Goal: Task Accomplishment & Management: Manage account settings

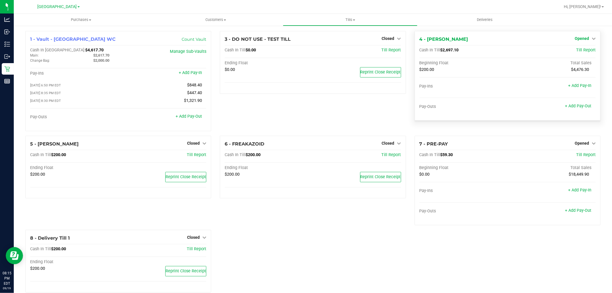
click at [579, 40] on span "Opened" at bounding box center [582, 38] width 14 height 5
click at [577, 48] on link "Close Till" at bounding box center [583, 50] width 16 height 5
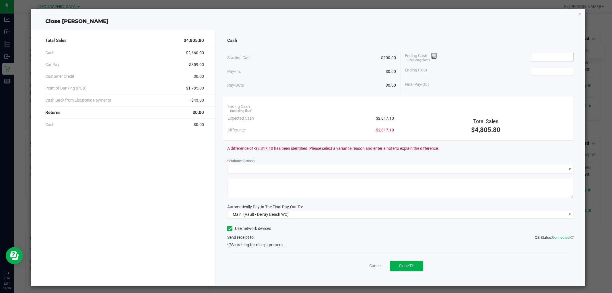
click at [544, 55] on input at bounding box center [553, 57] width 42 height 8
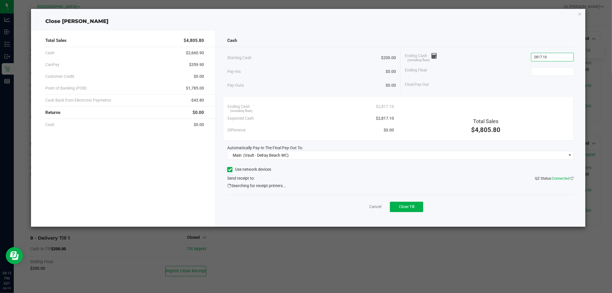
type input "$2,817.10"
type input "$200.00"
click at [342, 184] on div "Use network devices Send receipt to: QZ Status: Connected Searching for receipt…" at bounding box center [400, 177] width 346 height 24
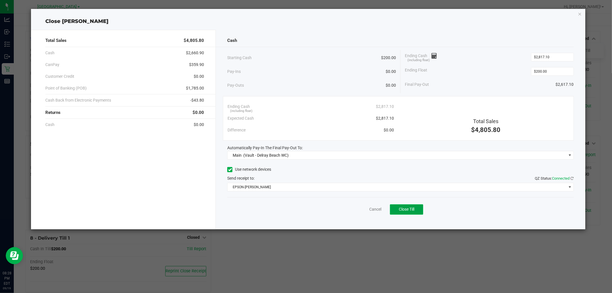
click at [415, 210] on button "Close Till" at bounding box center [406, 209] width 33 height 10
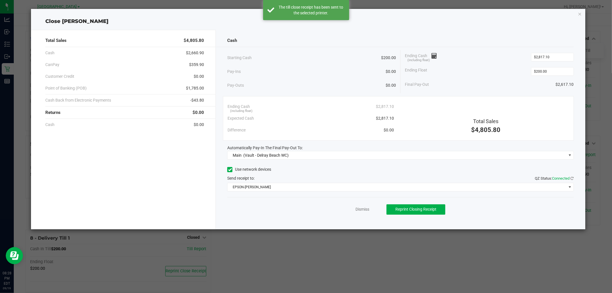
click at [368, 205] on div "Dismiss Reprint Closing Receipt" at bounding box center [400, 208] width 346 height 22
click at [366, 207] on link "Dismiss" at bounding box center [363, 209] width 14 height 6
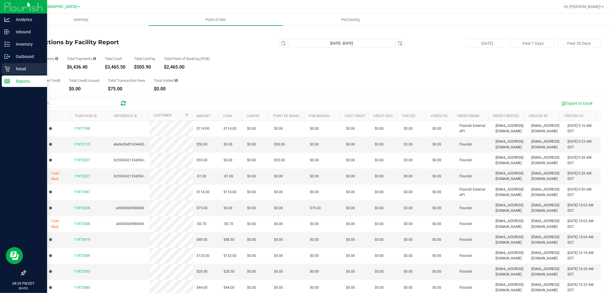
click at [18, 72] on p "Retail" at bounding box center [27, 68] width 34 height 7
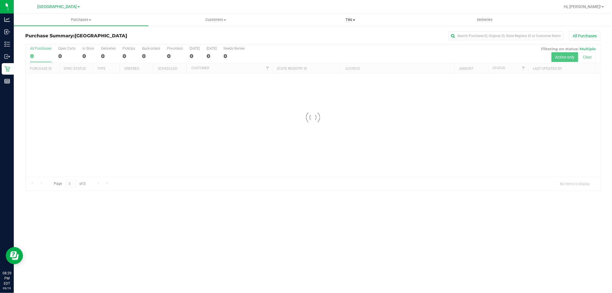
click at [352, 20] on span "Tills" at bounding box center [350, 19] width 134 height 5
click at [317, 41] on span "Reconcile e-payments" at bounding box center [311, 41] width 57 height 5
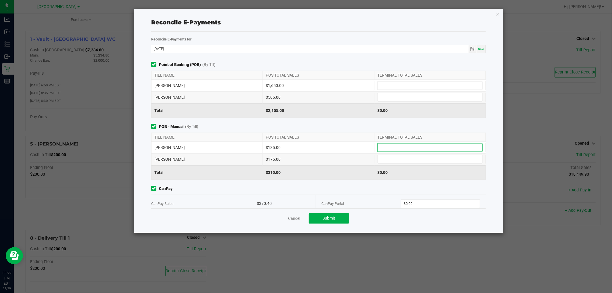
click at [388, 147] on input at bounding box center [430, 148] width 105 height 8
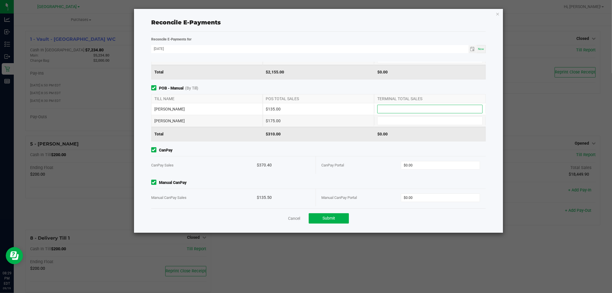
scroll to position [42, 0]
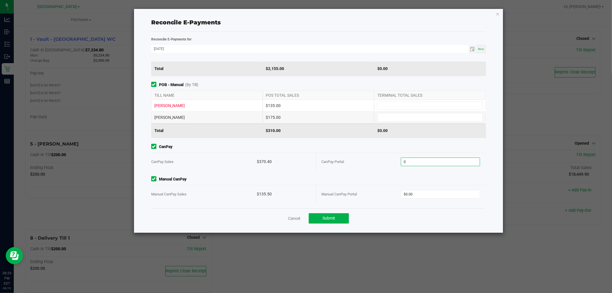
click at [420, 163] on input "0" at bounding box center [440, 162] width 79 height 8
type input "$370.40"
click at [412, 197] on input "0" at bounding box center [440, 194] width 79 height 8
type input "$135.50"
click at [300, 102] on div "$135.00" at bounding box center [319, 105] width 112 height 11
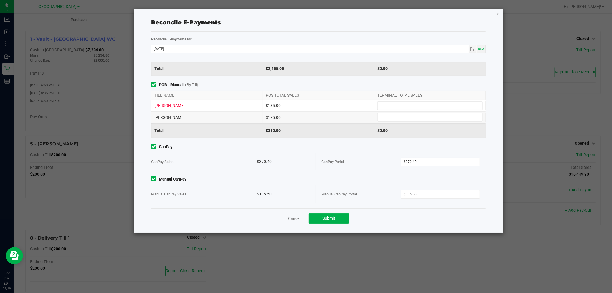
click at [340, 110] on div "$135.00" at bounding box center [319, 105] width 112 height 11
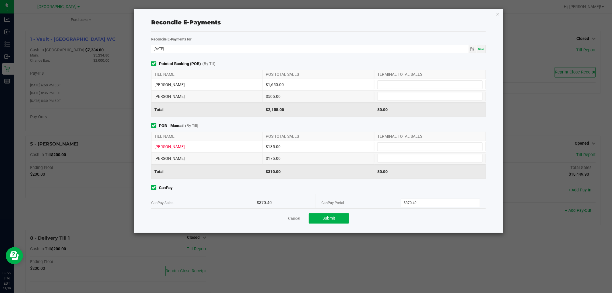
scroll to position [0, 0]
click at [394, 87] on input at bounding box center [430, 86] width 105 height 8
type input "$1,650.00"
click at [421, 99] on input at bounding box center [430, 97] width 105 height 8
type input "$505.00"
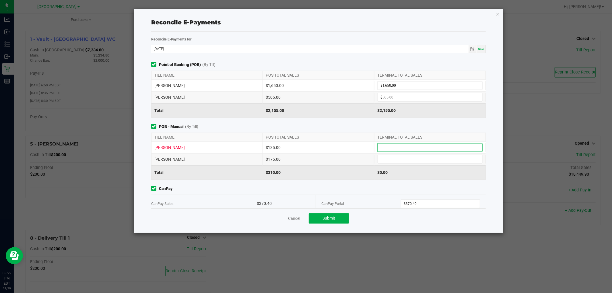
click at [393, 145] on input at bounding box center [430, 148] width 105 height 8
type input "$135.00"
click at [392, 160] on input at bounding box center [430, 159] width 105 height 8
type input "$175.00"
click at [343, 148] on div "$135.00" at bounding box center [319, 147] width 112 height 11
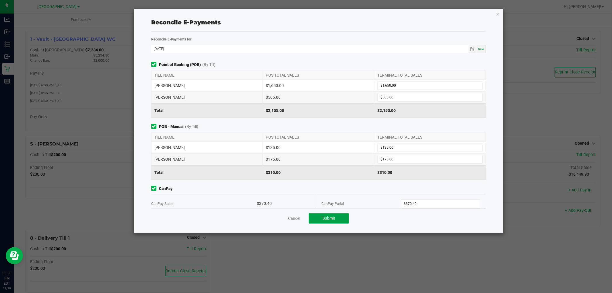
click at [318, 220] on button "Submit" at bounding box center [329, 218] width 40 height 10
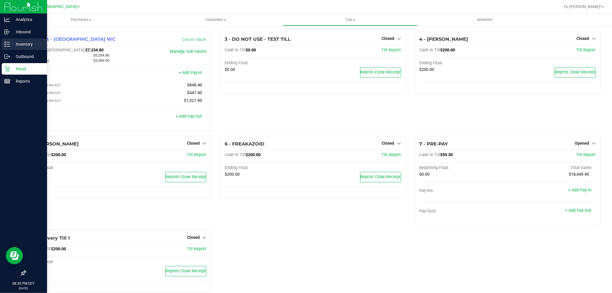
click at [32, 45] on p "Inventory" at bounding box center [27, 44] width 34 height 7
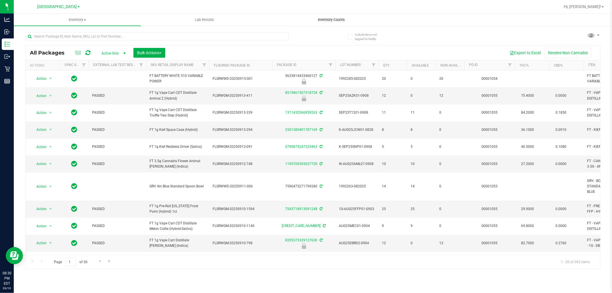
click at [323, 20] on span "Inventory Counts" at bounding box center [332, 19] width 42 height 5
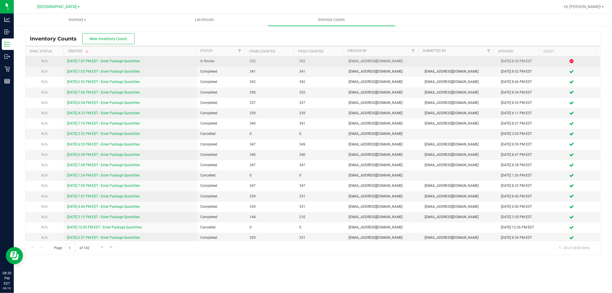
click at [111, 60] on link "[DATE] 7:07 PM EDT - Enter Package Quantities" at bounding box center [103, 61] width 73 height 4
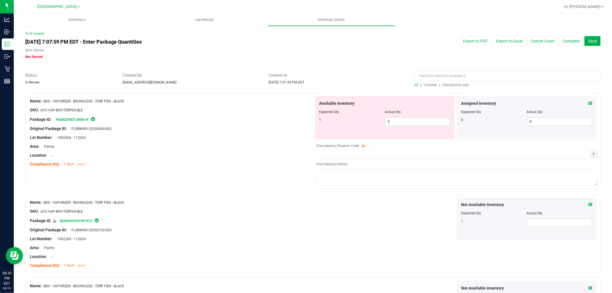
click at [458, 85] on span "Discrepancy only" at bounding box center [456, 85] width 26 height 4
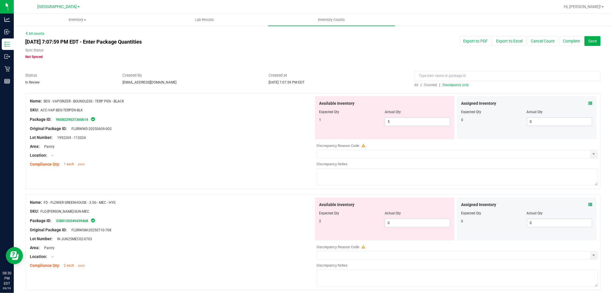
click at [588, 102] on icon at bounding box center [590, 103] width 4 height 4
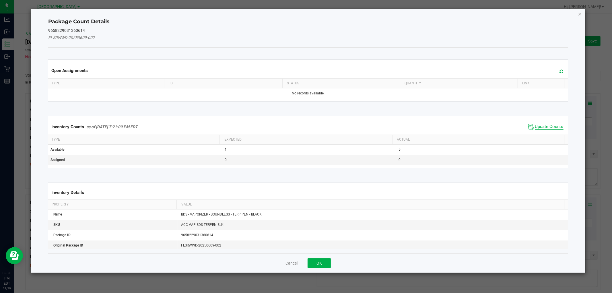
click at [543, 125] on span "Update Counts" at bounding box center [549, 127] width 28 height 6
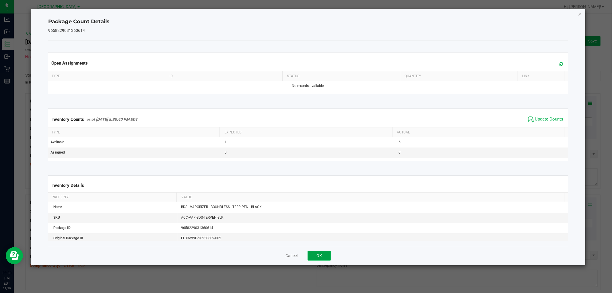
click at [322, 255] on button "OK" at bounding box center [319, 256] width 23 height 10
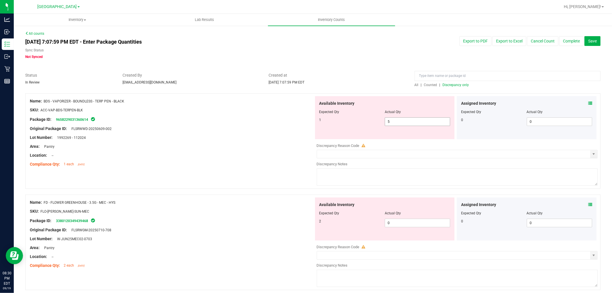
click at [431, 125] on span "5 5" at bounding box center [417, 121] width 65 height 9
type input "1"
click at [256, 171] on div "Name: BDS - VAPORIZER - BOUNDLESS - TERP PEN - BLACK SKU: ACC-VAP-BDS-TERPEN-BL…" at bounding box center [313, 143] width 576 height 101
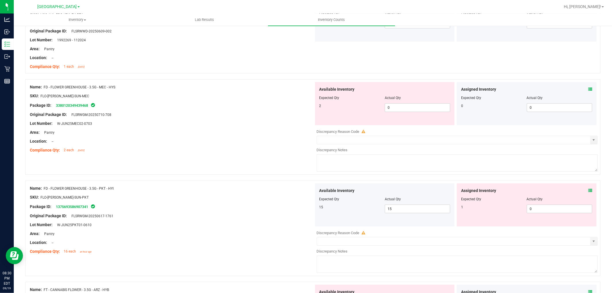
scroll to position [127, 0]
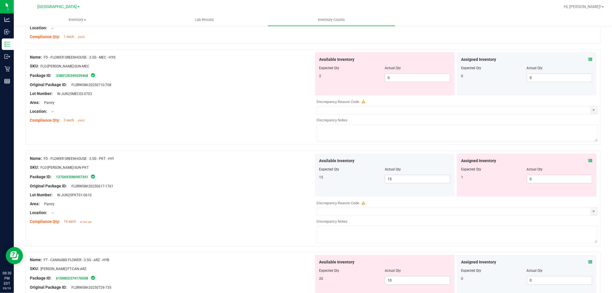
click at [588, 60] on icon at bounding box center [590, 59] width 4 height 4
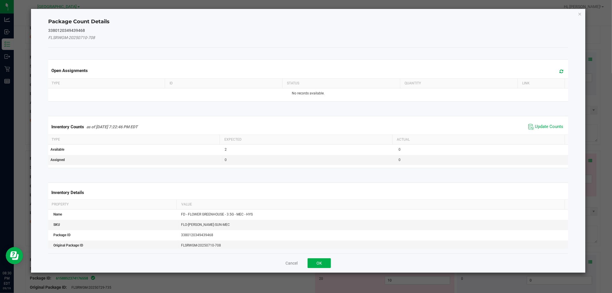
click at [539, 120] on div "Inventory Counts as of [DATE] 7:22:46 PM EDT Update Counts" at bounding box center [308, 127] width 522 height 16
click at [544, 124] on span "Update Counts" at bounding box center [546, 127] width 38 height 9
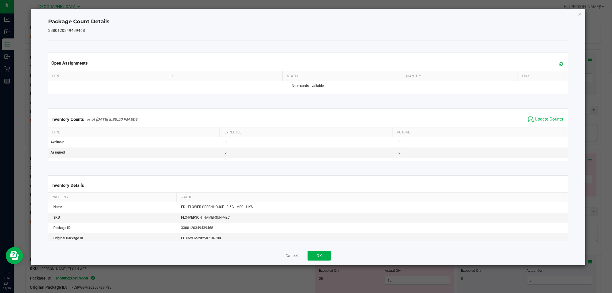
click at [317, 250] on div "Cancel OK" at bounding box center [308, 255] width 520 height 19
click at [320, 253] on button "OK" at bounding box center [319, 256] width 23 height 10
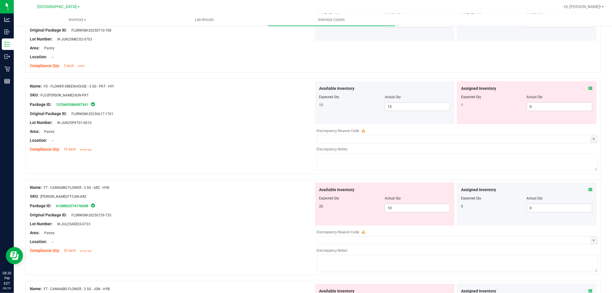
scroll to position [191, 0]
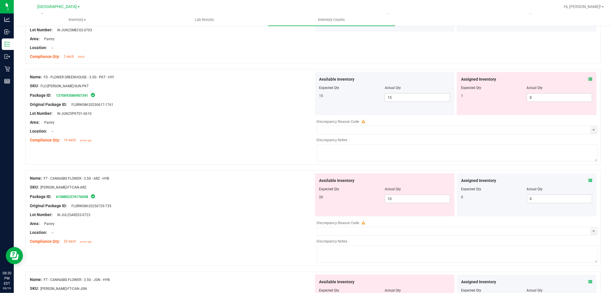
click at [583, 78] on div "Assigned Inventory" at bounding box center [526, 79] width 131 height 6
click at [588, 79] on icon at bounding box center [590, 79] width 4 height 4
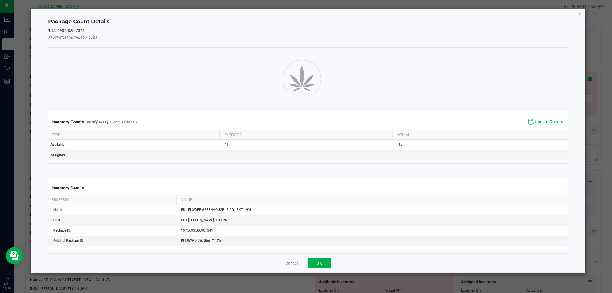
click at [549, 121] on div "Inventory Counts as of [DATE] 7:22:53 PM EDT Update Counts" at bounding box center [308, 122] width 522 height 16
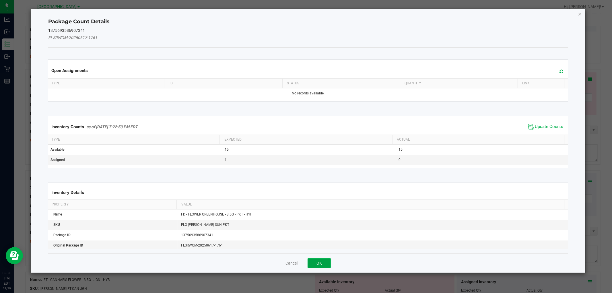
click at [317, 265] on button "OK" at bounding box center [319, 263] width 23 height 10
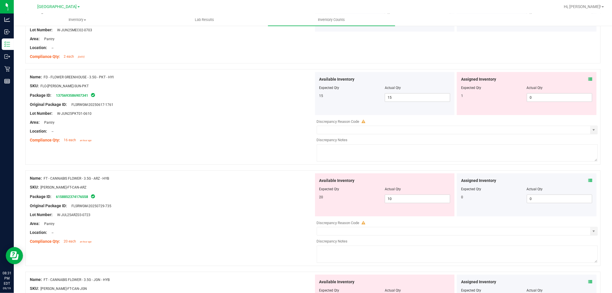
click at [588, 79] on icon at bounding box center [590, 79] width 4 height 4
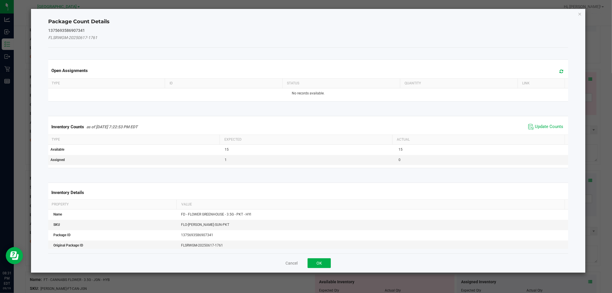
click at [547, 123] on span "Update Counts" at bounding box center [546, 127] width 38 height 9
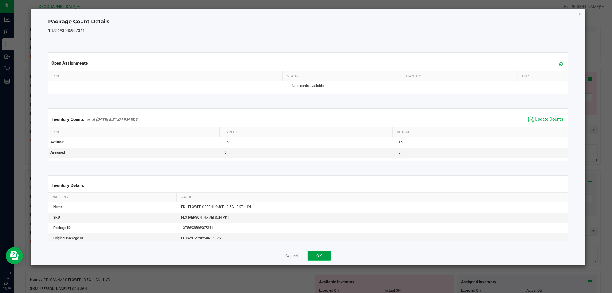
click at [317, 257] on button "OK" at bounding box center [319, 256] width 23 height 10
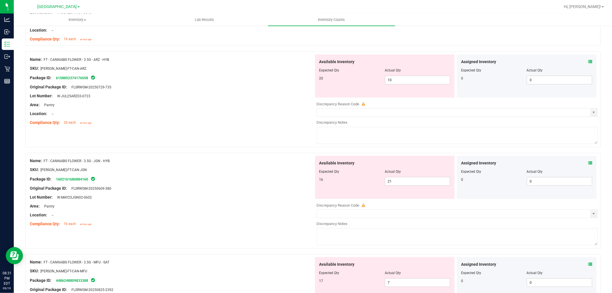
scroll to position [287, 0]
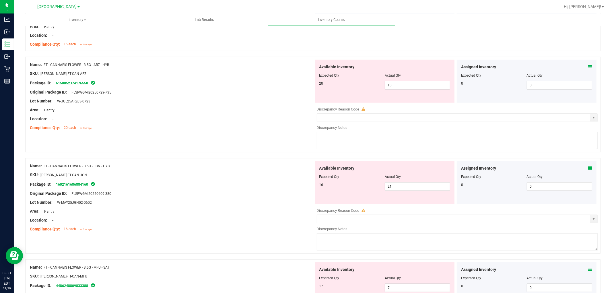
click at [588, 66] on icon at bounding box center [590, 67] width 4 height 4
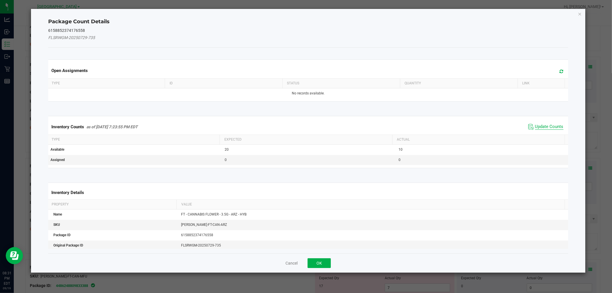
click at [546, 125] on span "Update Counts" at bounding box center [549, 127] width 28 height 6
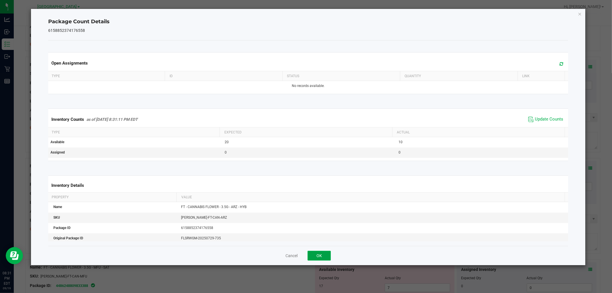
click at [326, 257] on button "OK" at bounding box center [319, 256] width 23 height 10
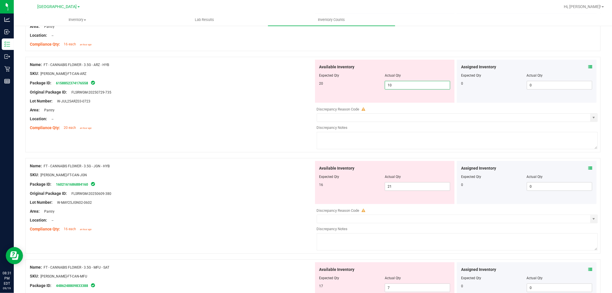
drag, startPoint x: 410, startPoint y: 85, endPoint x: 408, endPoint y: 82, distance: 3.2
click at [410, 85] on span "10 10" at bounding box center [417, 85] width 65 height 9
type input "1"
type input "20"
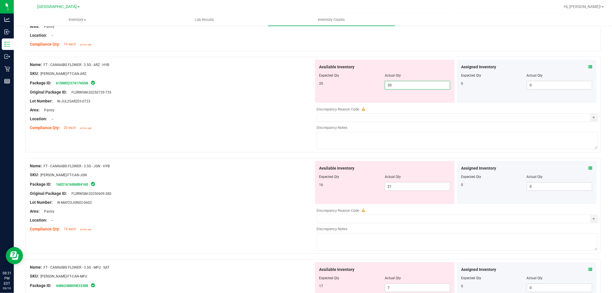
click at [244, 126] on div "Compliance Qty: 20 each an hour ago" at bounding box center [172, 128] width 284 height 6
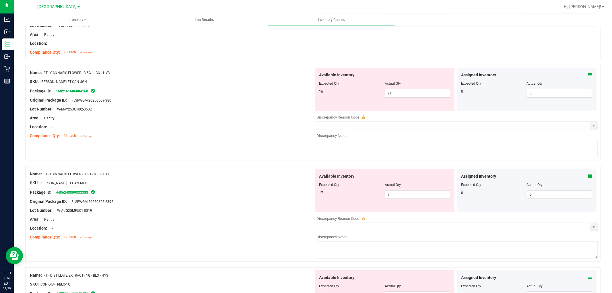
scroll to position [383, 0]
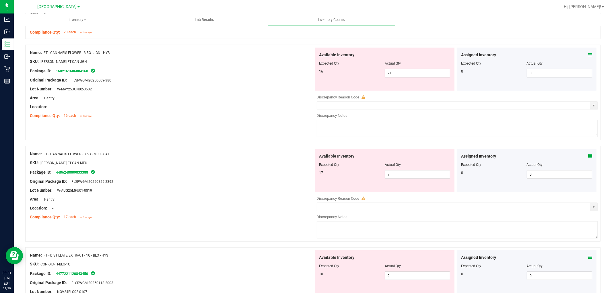
click at [588, 52] on span at bounding box center [590, 55] width 4 height 6
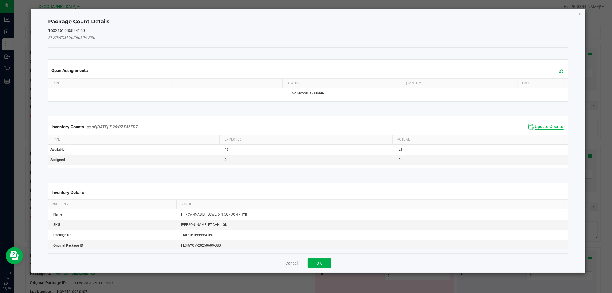
click at [535, 128] on span "Update Counts" at bounding box center [549, 127] width 28 height 6
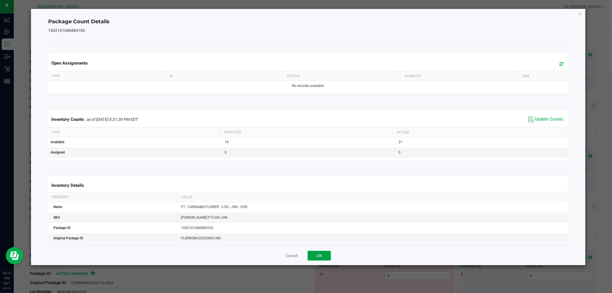
click at [327, 257] on button "OK" at bounding box center [319, 256] width 23 height 10
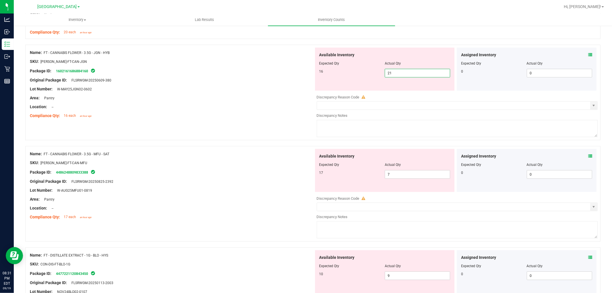
click at [414, 73] on span "21 21" at bounding box center [417, 73] width 65 height 9
type input "2"
type input "16"
click at [241, 109] on div "Location: --" at bounding box center [172, 107] width 284 height 6
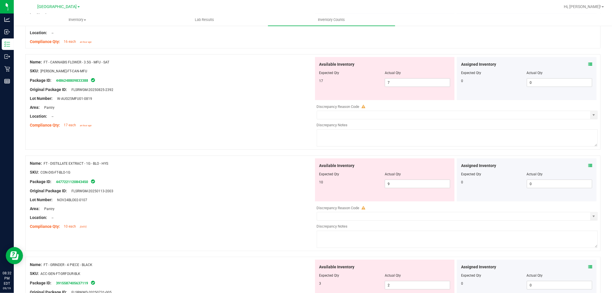
scroll to position [478, 0]
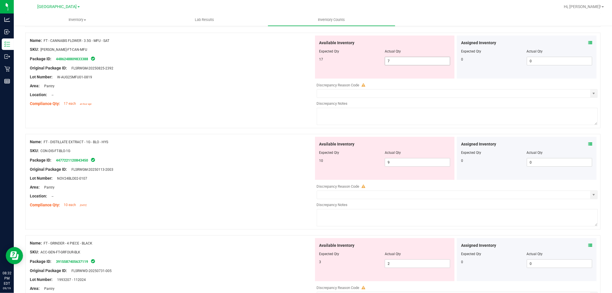
click at [410, 63] on span "7 7" at bounding box center [417, 61] width 65 height 9
type input "17"
drag, startPoint x: 283, startPoint y: 61, endPoint x: 309, endPoint y: 66, distance: 26.9
click at [283, 61] on div "Package ID: 4486248809833388" at bounding box center [172, 58] width 284 height 7
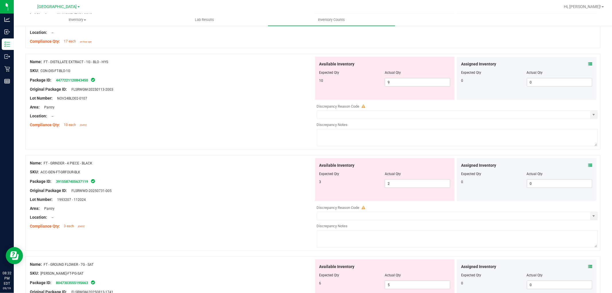
scroll to position [542, 0]
click at [588, 62] on icon at bounding box center [590, 63] width 4 height 4
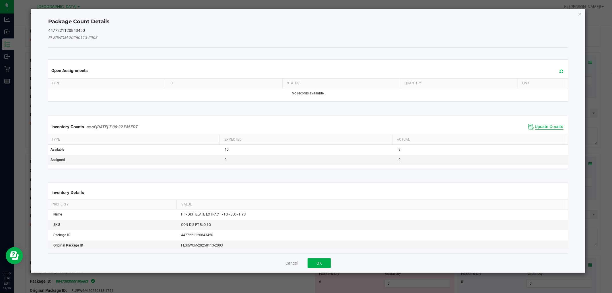
click at [543, 127] on span "Update Counts" at bounding box center [549, 127] width 28 height 6
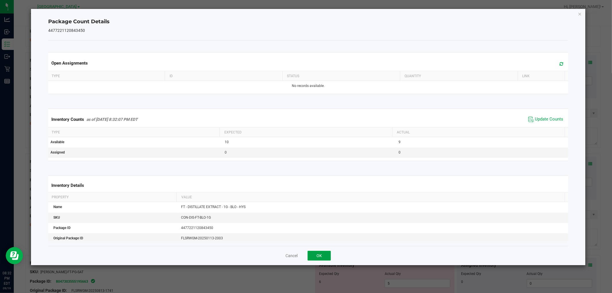
click at [325, 259] on button "OK" at bounding box center [319, 256] width 23 height 10
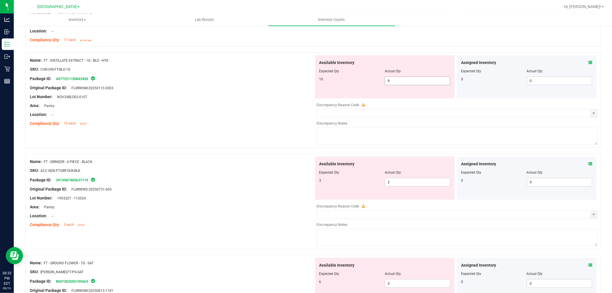
click at [395, 83] on span "9 9" at bounding box center [417, 81] width 65 height 9
type input "10"
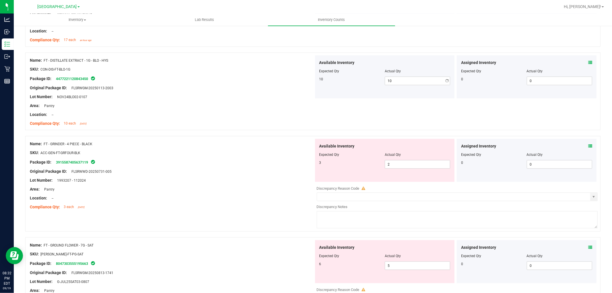
click at [320, 98] on div "Available Inventory Expected Qty Actual Qty 10 10 10" at bounding box center [385, 76] width 140 height 43
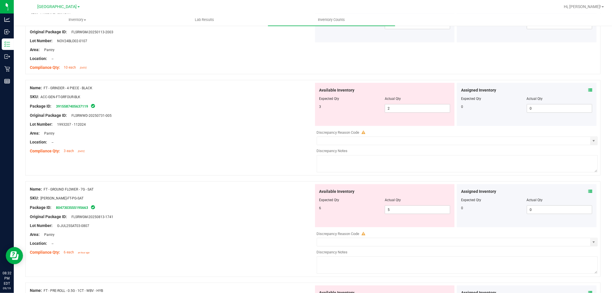
scroll to position [638, 0]
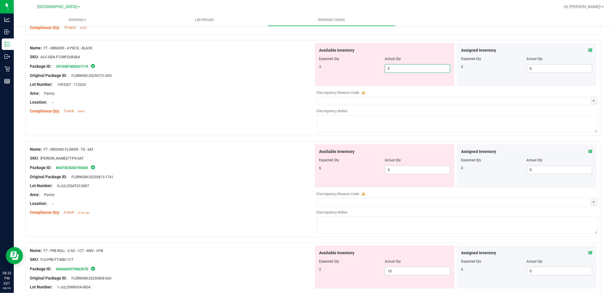
click at [434, 69] on span "2 2" at bounding box center [417, 68] width 65 height 9
type input "3"
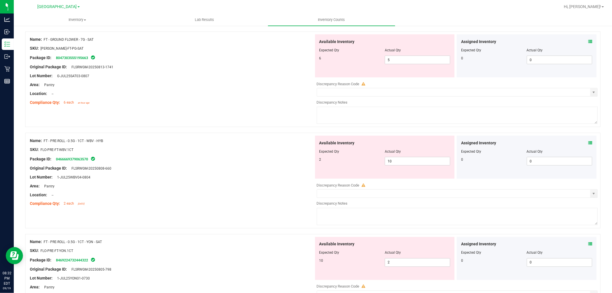
scroll to position [733, 0]
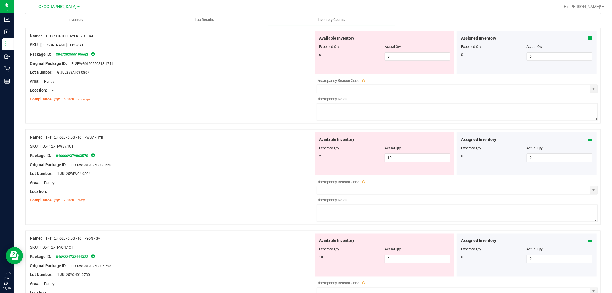
click at [588, 36] on icon at bounding box center [590, 38] width 4 height 4
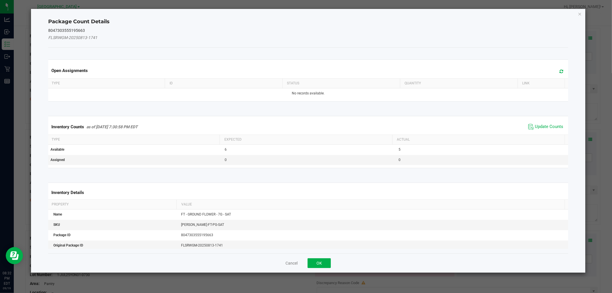
click at [544, 123] on span "Update Counts" at bounding box center [546, 127] width 38 height 9
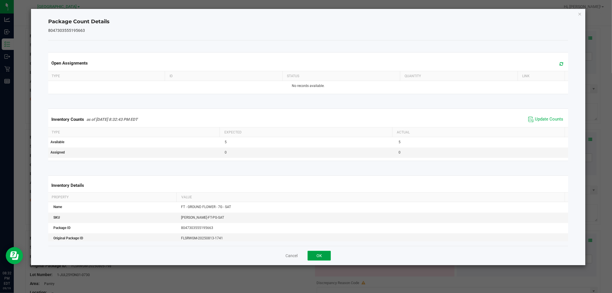
click at [317, 253] on button "OK" at bounding box center [319, 256] width 23 height 10
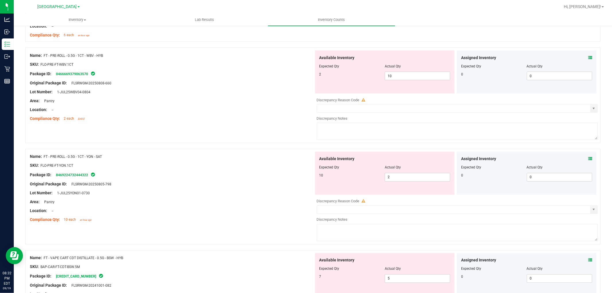
scroll to position [797, 0]
click at [589, 57] on div "Assigned Inventory Expected Qty Actual Qty 0 0 0" at bounding box center [527, 72] width 140 height 43
click at [588, 57] on icon at bounding box center [590, 58] width 4 height 4
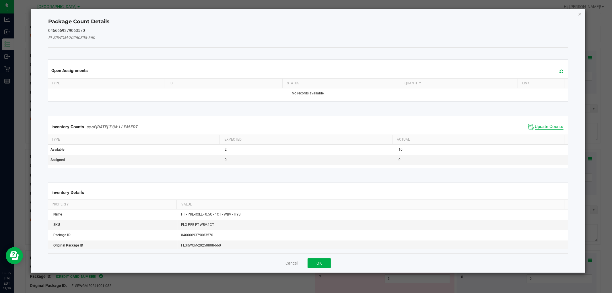
click at [535, 127] on span "Update Counts" at bounding box center [549, 127] width 28 height 6
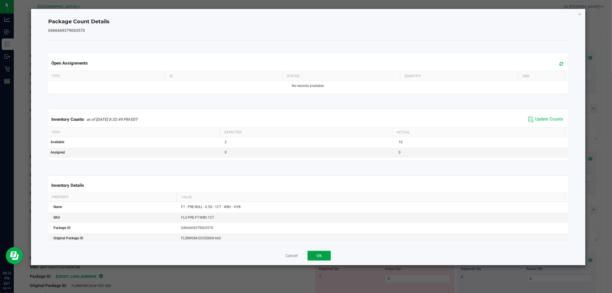
click at [316, 254] on button "OK" at bounding box center [319, 256] width 23 height 10
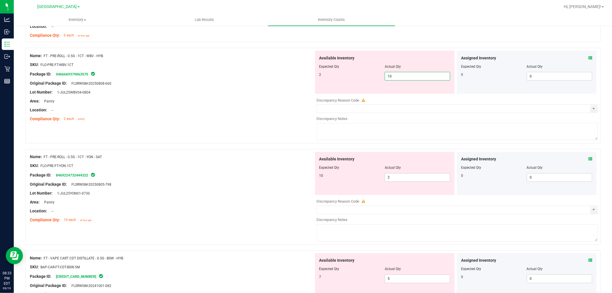
click at [403, 80] on span "10 10" at bounding box center [417, 76] width 65 height 9
type input "1"
type input "2"
click at [278, 96] on div "Name: FT - PRE-ROLL - 0.5G - 1CT - WBV - HYB SKU: FLO-PRE-FT-WBV.1CT Package ID…" at bounding box center [172, 87] width 284 height 73
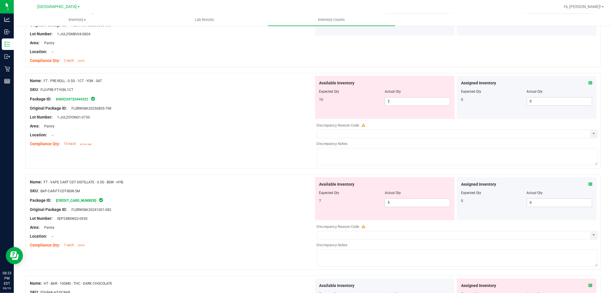
scroll to position [829, 0]
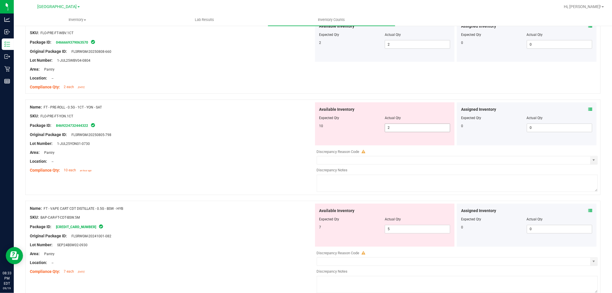
click at [404, 125] on span "2 2" at bounding box center [417, 128] width 65 height 9
type input "10"
click at [291, 130] on div at bounding box center [172, 130] width 284 height 3
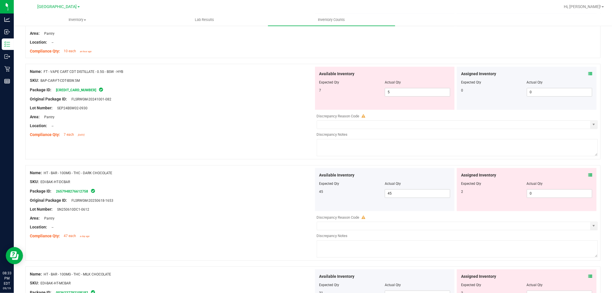
scroll to position [957, 0]
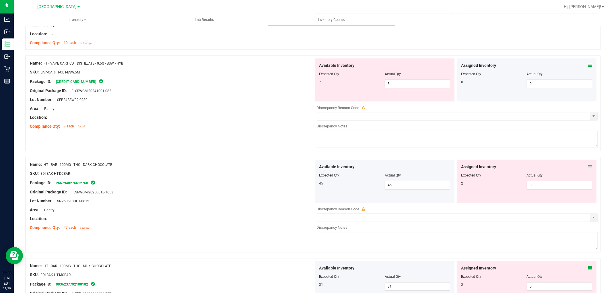
click at [588, 63] on span at bounding box center [590, 66] width 4 height 6
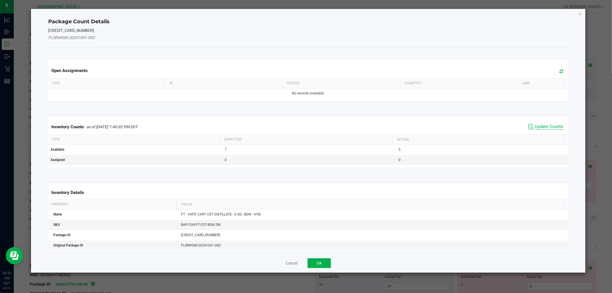
click at [538, 125] on span "Update Counts" at bounding box center [549, 127] width 28 height 6
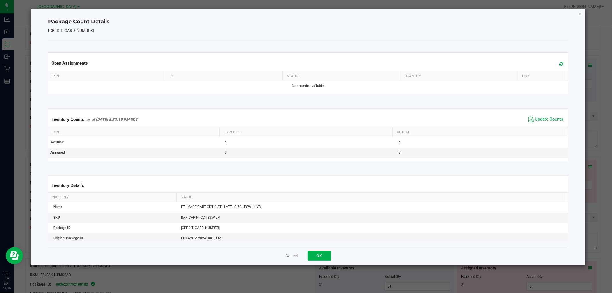
click at [334, 256] on div "Cancel OK" at bounding box center [308, 255] width 520 height 19
click at [323, 254] on button "OK" at bounding box center [319, 256] width 23 height 10
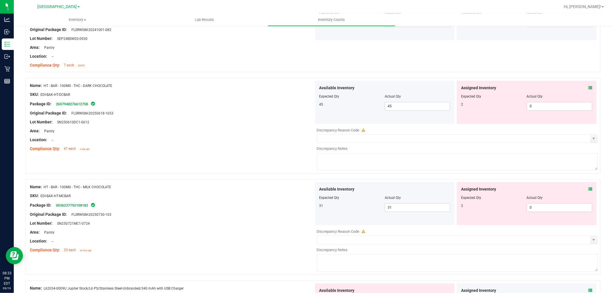
scroll to position [1052, 0]
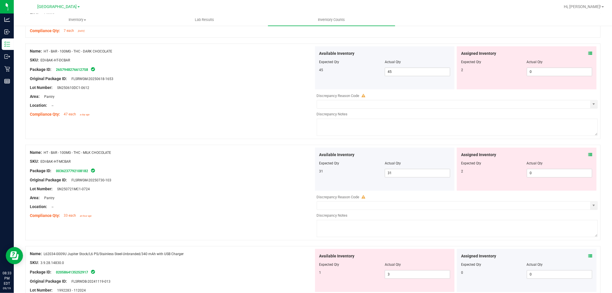
click at [588, 52] on icon at bounding box center [590, 53] width 4 height 4
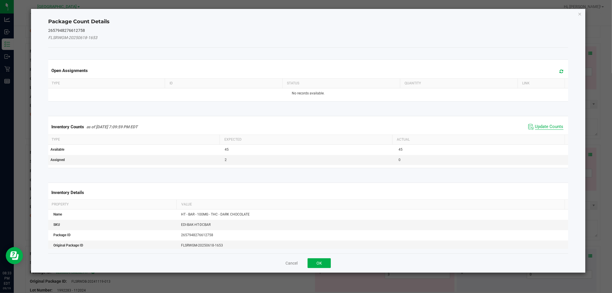
click at [540, 130] on span "Update Counts" at bounding box center [546, 127] width 38 height 9
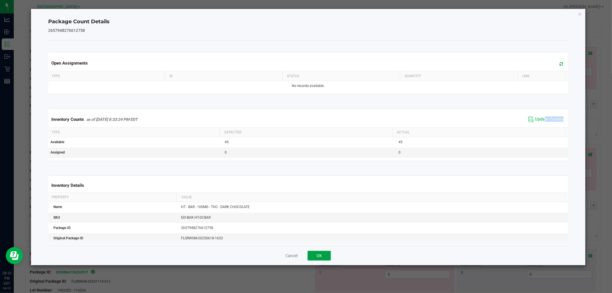
drag, startPoint x: 318, startPoint y: 257, endPoint x: 320, endPoint y: 253, distance: 4.2
click at [318, 257] on button "OK" at bounding box center [319, 256] width 23 height 10
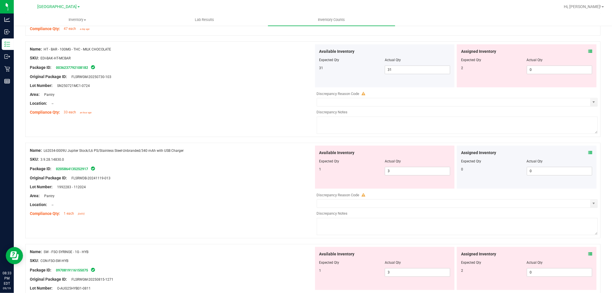
scroll to position [1148, 0]
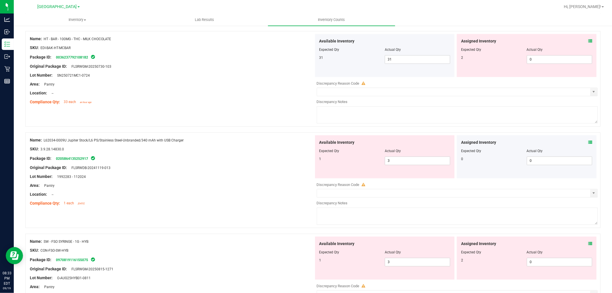
click at [588, 40] on icon at bounding box center [590, 41] width 4 height 4
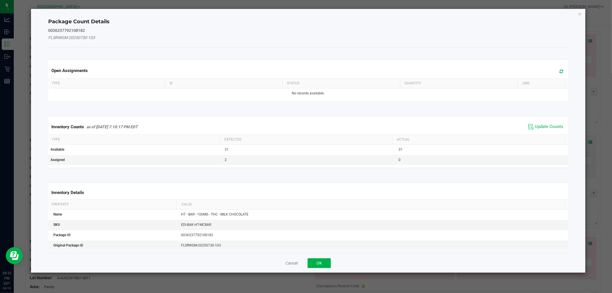
click at [541, 123] on span "Update Counts" at bounding box center [546, 127] width 38 height 9
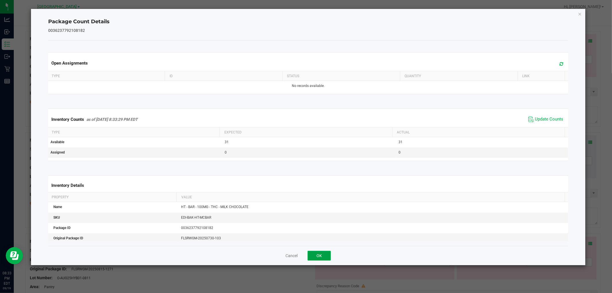
click at [319, 254] on button "OK" at bounding box center [319, 256] width 23 height 10
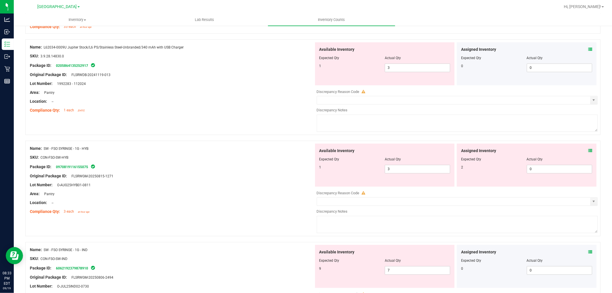
scroll to position [1212, 0]
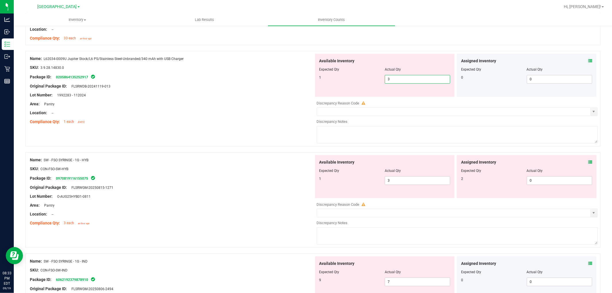
click at [418, 79] on span "3 3" at bounding box center [417, 79] width 65 height 9
type input "1"
click at [271, 98] on div "Lot Number: 1992283 - 112024" at bounding box center [172, 95] width 284 height 6
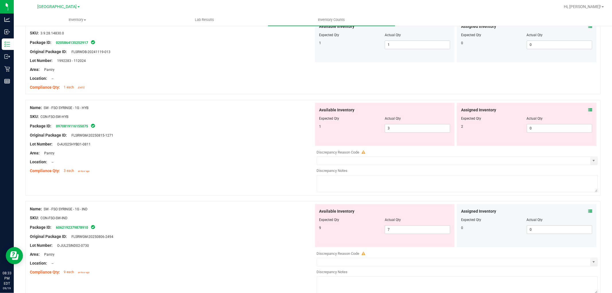
scroll to position [1307, 0]
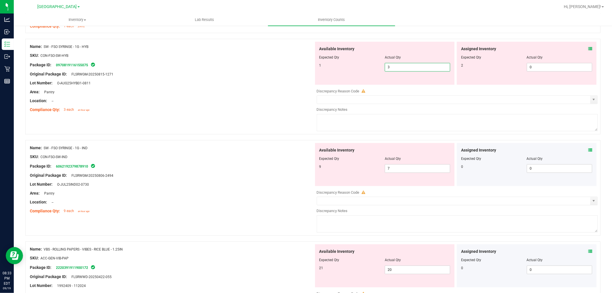
click at [396, 68] on span "3 3" at bounding box center [417, 67] width 65 height 9
type input "1"
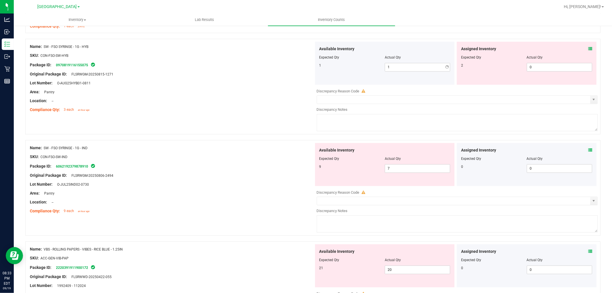
click at [289, 86] on div "Lot Number: O-AUG25HYB01-0811" at bounding box center [172, 83] width 284 height 6
click at [588, 49] on icon at bounding box center [590, 49] width 4 height 4
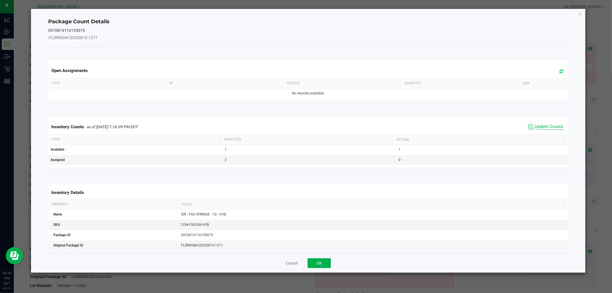
click at [546, 124] on span "Update Counts" at bounding box center [549, 127] width 28 height 6
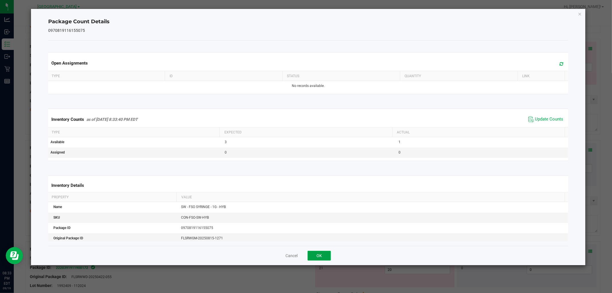
click at [315, 253] on button "OK" at bounding box center [319, 256] width 23 height 10
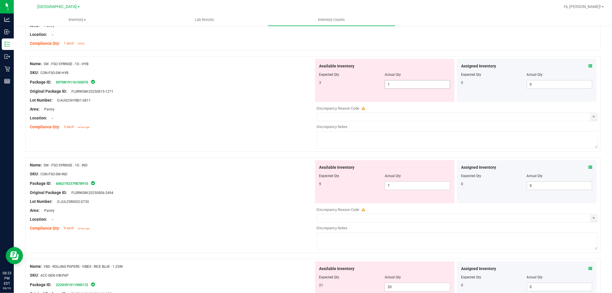
scroll to position [1276, 0]
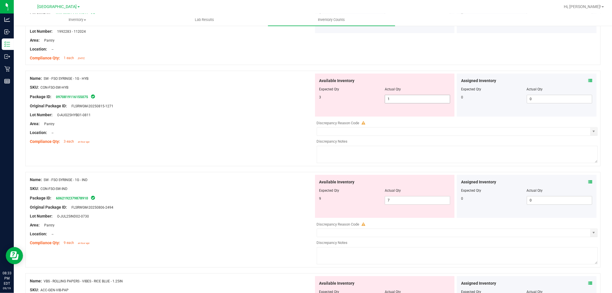
click at [414, 100] on span "1 1" at bounding box center [417, 99] width 65 height 9
type input "3"
click at [133, 147] on div "Name: SW - FSO SYRINGE - 1G - HYB SKU: CON-FSO-SW-HYB Package ID: 0970819116155…" at bounding box center [313, 119] width 576 height 96
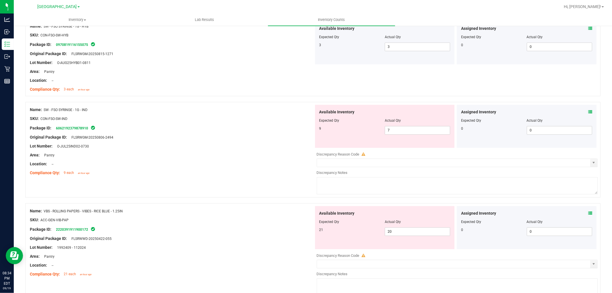
scroll to position [1339, 0]
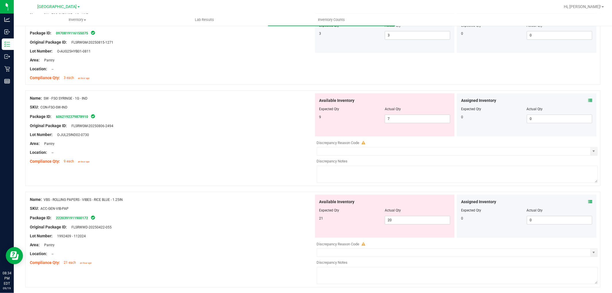
click at [588, 99] on icon at bounding box center [590, 100] width 4 height 4
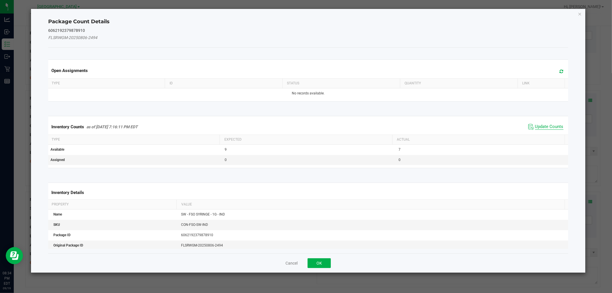
click at [541, 127] on span "Update Counts" at bounding box center [549, 127] width 28 height 6
click at [330, 264] on div "Cancel OK" at bounding box center [308, 262] width 520 height 19
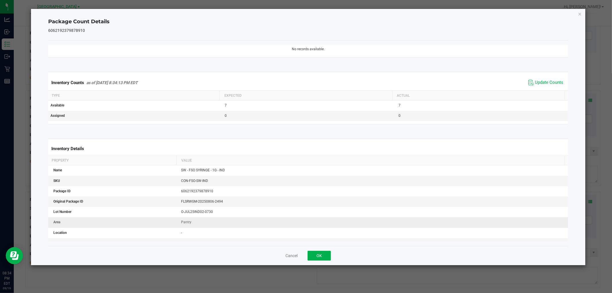
scroll to position [64, 0]
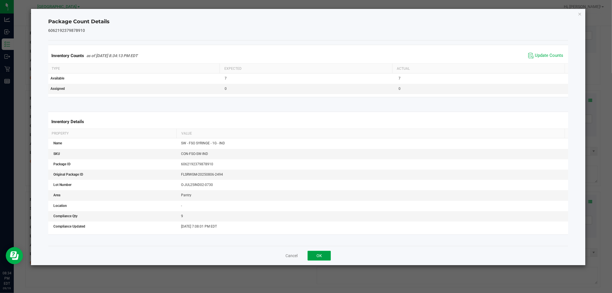
click at [317, 255] on button "OK" at bounding box center [319, 256] width 23 height 10
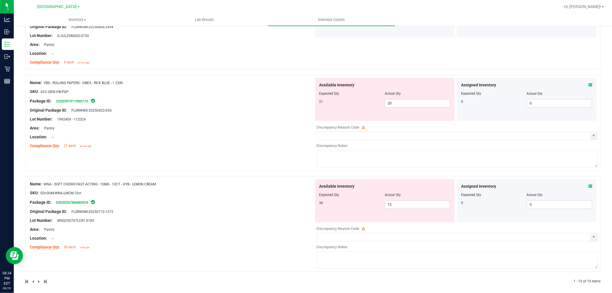
scroll to position [1443, 0]
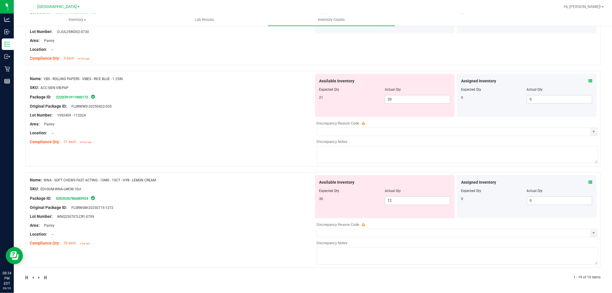
click at [588, 79] on icon at bounding box center [590, 81] width 4 height 4
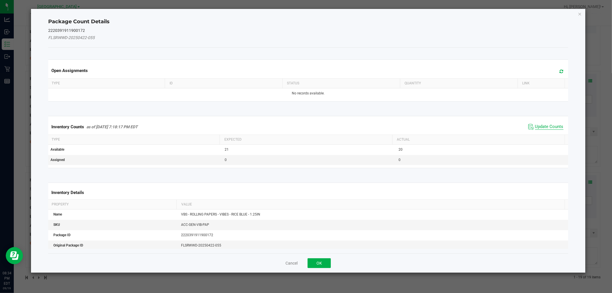
click at [535, 124] on span "Update Counts" at bounding box center [549, 127] width 28 height 6
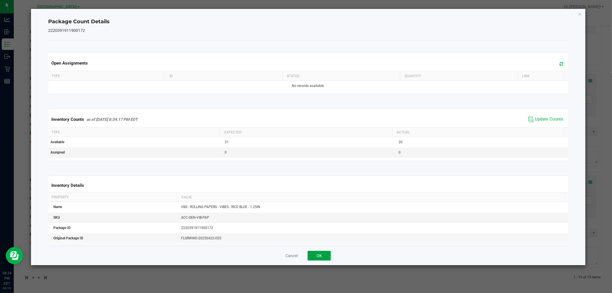
click at [320, 257] on button "OK" at bounding box center [319, 256] width 23 height 10
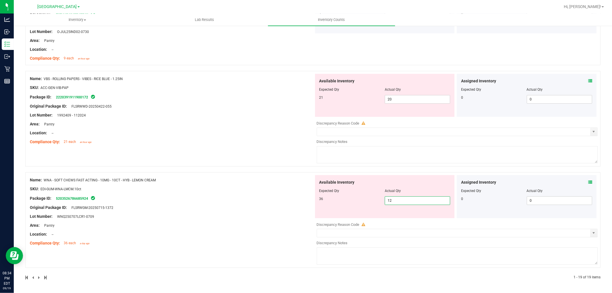
click at [404, 199] on span "12 12" at bounding box center [417, 200] width 65 height 9
type input "1"
type input "36"
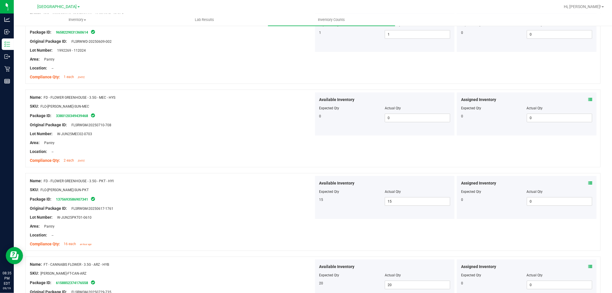
scroll to position [0, 0]
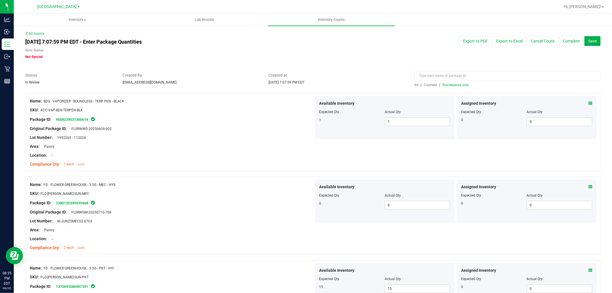
click at [451, 83] on span "Discrepancy only" at bounding box center [456, 85] width 26 height 4
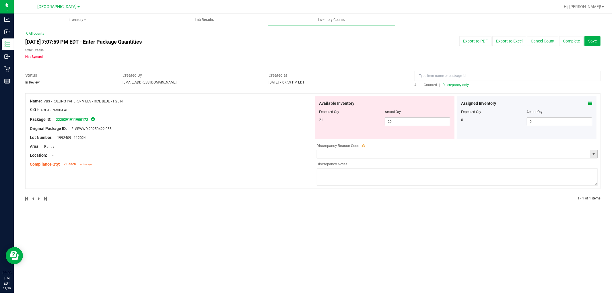
click at [360, 152] on input "text" at bounding box center [454, 154] width 274 height 8
click at [594, 153] on span "select" at bounding box center [594, 154] width 5 height 5
click at [305, 144] on div "Area: Pantry" at bounding box center [172, 147] width 284 height 6
click at [401, 122] on span "20 20" at bounding box center [417, 121] width 65 height 9
type input "21"
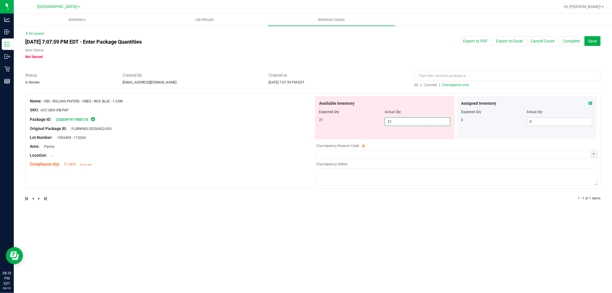
type input "21"
click at [243, 145] on div "Area: Pantry" at bounding box center [172, 147] width 284 height 6
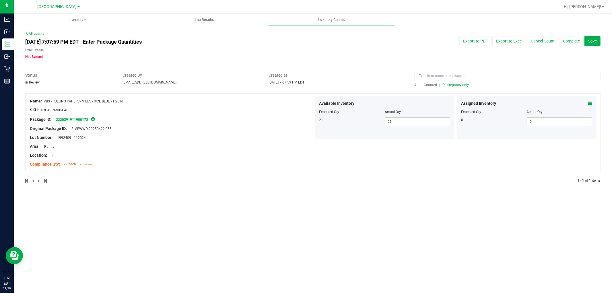
click at [463, 85] on span "Discrepancy only" at bounding box center [456, 85] width 26 height 4
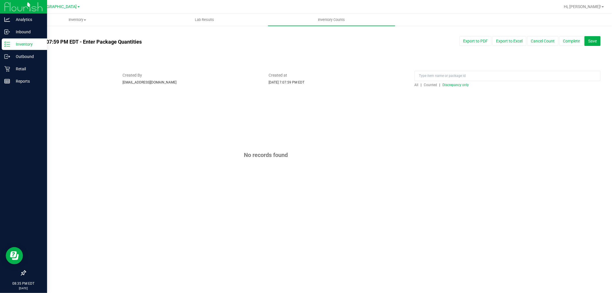
click at [14, 42] on p "Inventory" at bounding box center [27, 44] width 34 height 7
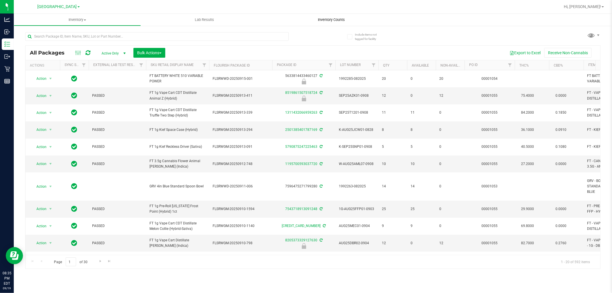
click at [319, 21] on span "Inventory Counts" at bounding box center [332, 19] width 42 height 5
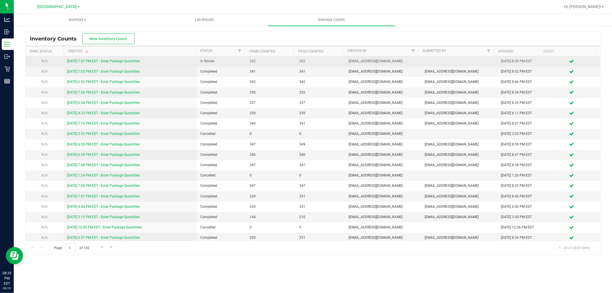
click at [79, 59] on link "[DATE] 7:07 PM EDT - Enter Package Quantities" at bounding box center [103, 61] width 73 height 4
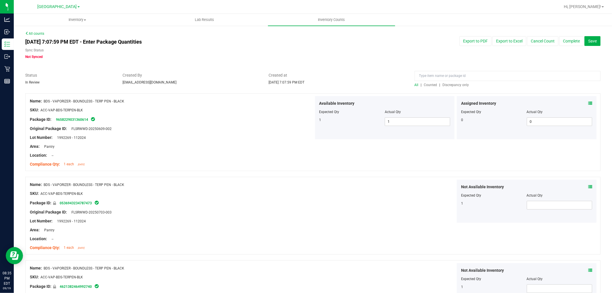
click at [457, 83] on span "Discrepancy only" at bounding box center [456, 85] width 26 height 4
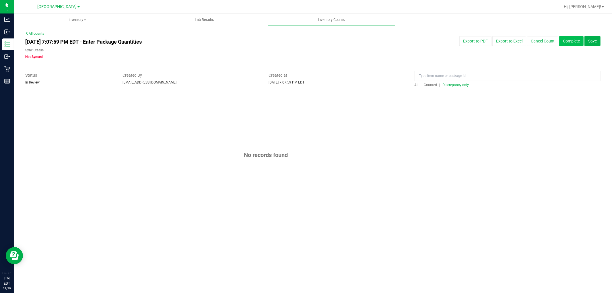
click at [575, 41] on button "Complete" at bounding box center [571, 41] width 24 height 10
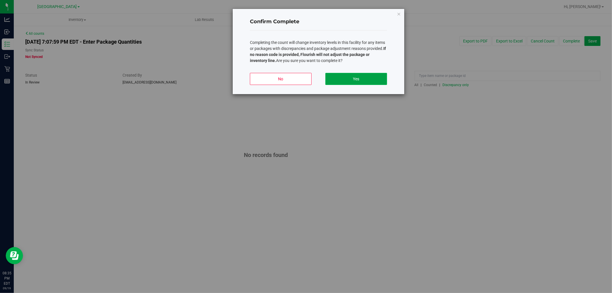
click at [366, 78] on button "Yes" at bounding box center [357, 79] width 62 height 12
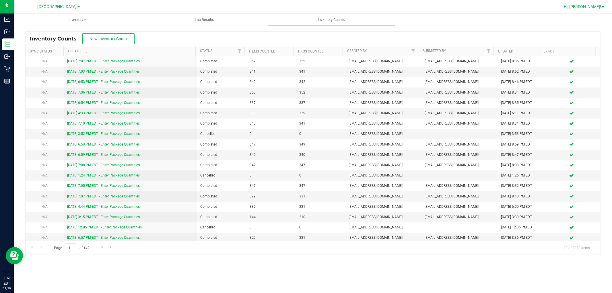
click at [587, 6] on span "Hi, [PERSON_NAME]!" at bounding box center [582, 6] width 37 height 5
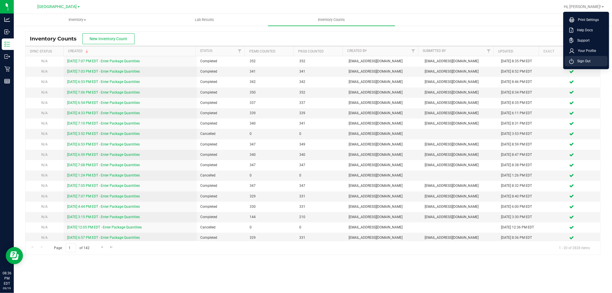
click at [570, 62] on icon at bounding box center [571, 61] width 5 height 5
